Goal: Information Seeking & Learning: Learn about a topic

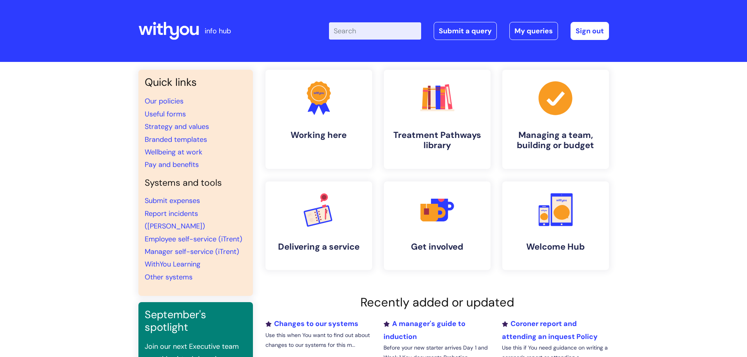
click at [390, 30] on input "Enter your search term here..." at bounding box center [375, 30] width 92 height 17
type input "EAP"
click button "Search" at bounding box center [0, 0] width 0 height 0
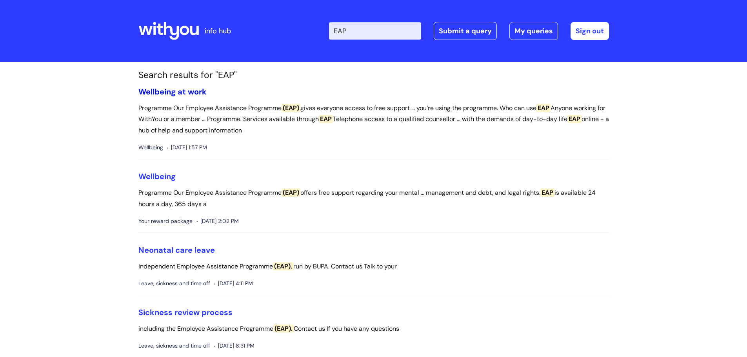
click at [177, 90] on link "Wellbeing at work" at bounding box center [172, 92] width 68 height 10
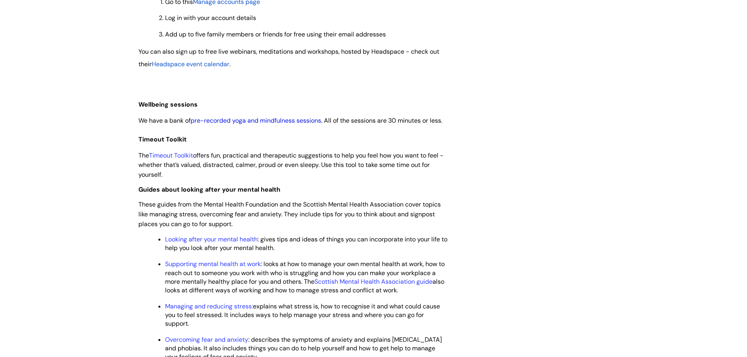
scroll to position [902, 0]
